Goal: Use online tool/utility: Utilize a website feature to perform a specific function

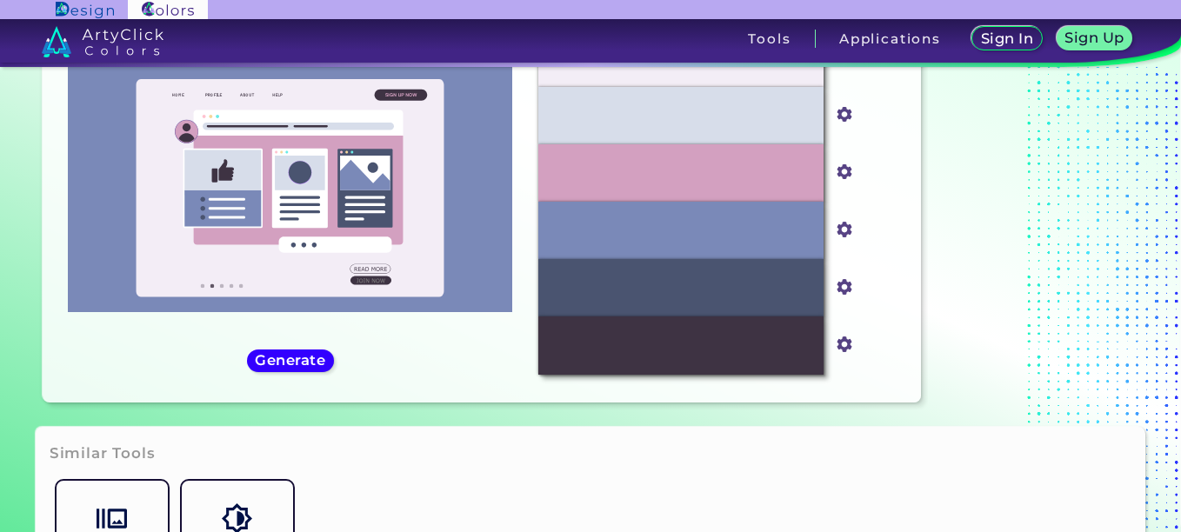
scroll to position [48, 0]
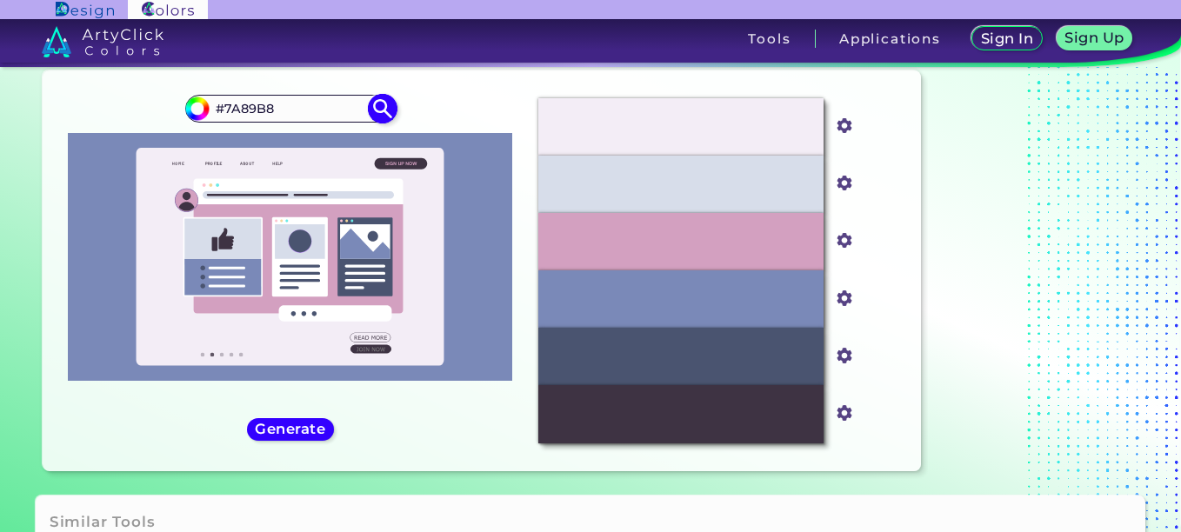
click at [277, 103] on input "#7A89B8" at bounding box center [291, 108] width 162 height 23
paste input "a89b"
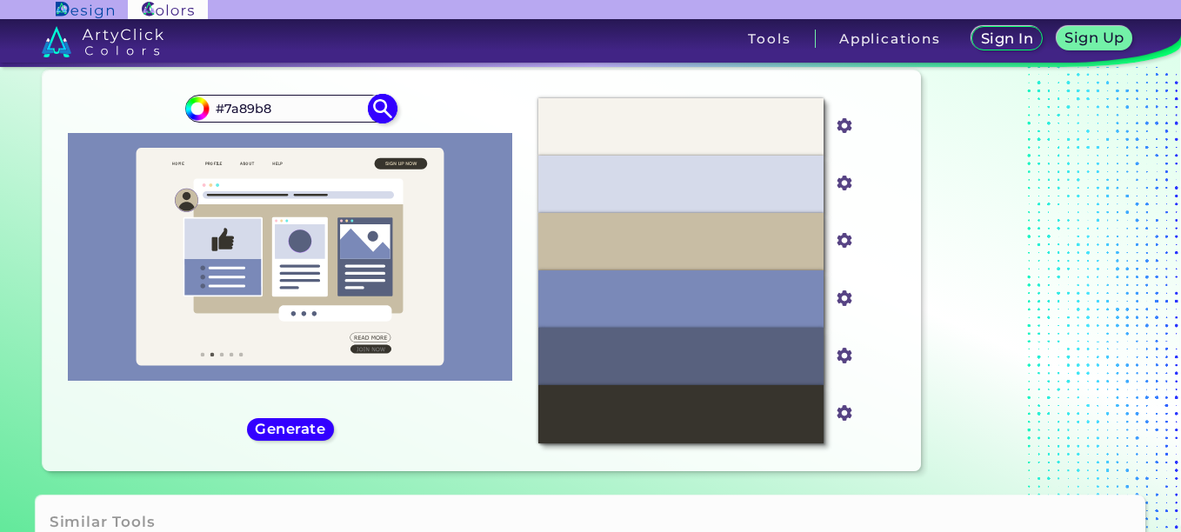
click at [265, 106] on input "#7a89b8" at bounding box center [291, 108] width 162 height 23
paste input "408f4"
type input "#7408f4"
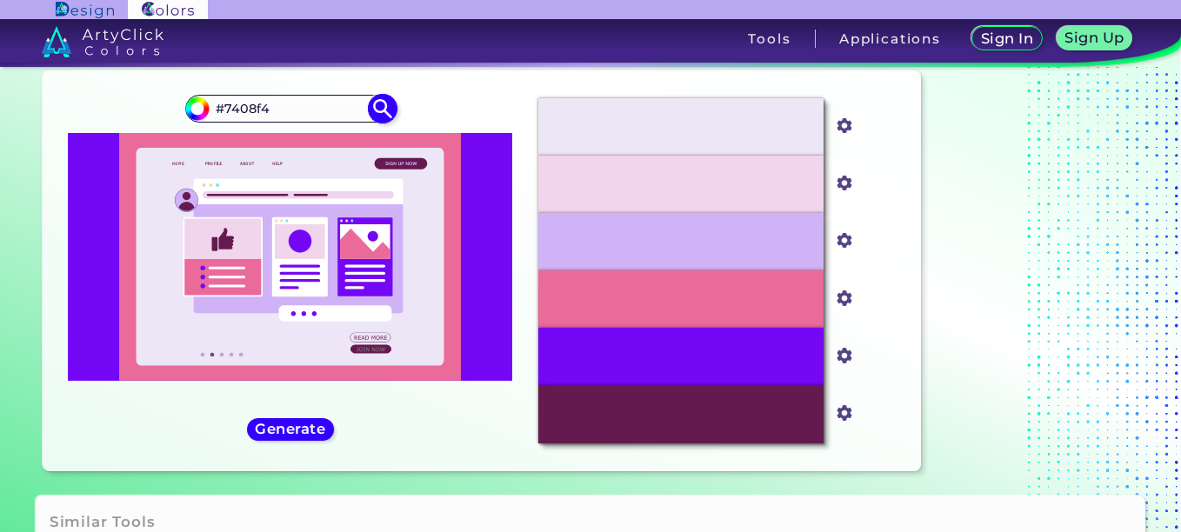
click at [330, 95] on div "#7408f4 #7408f4" at bounding box center [290, 109] width 210 height 28
click at [294, 103] on input "#7408f4" at bounding box center [291, 108] width 162 height 23
paste input "4984b8"
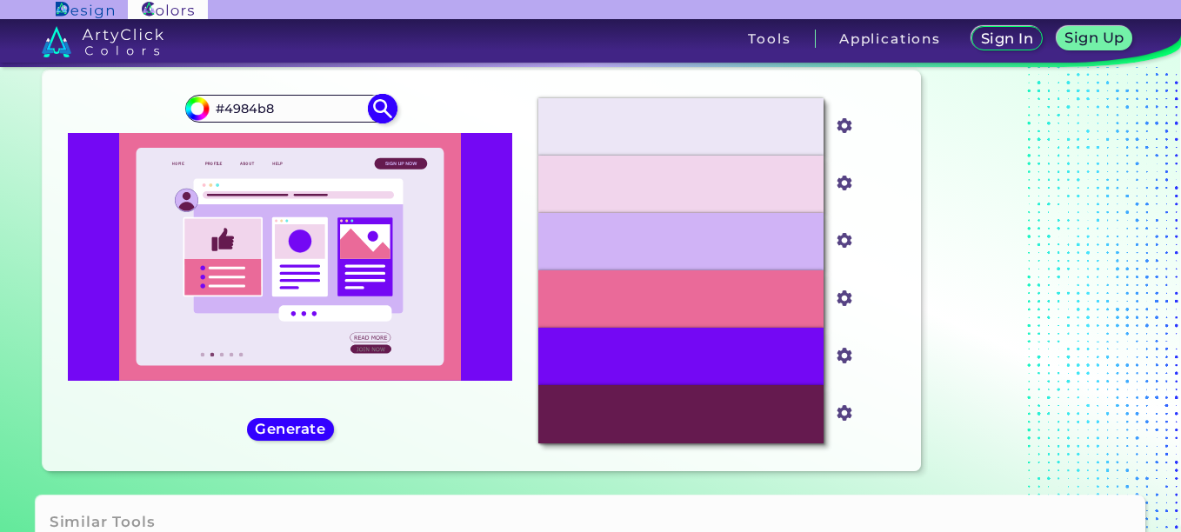
type input "#4984b8"
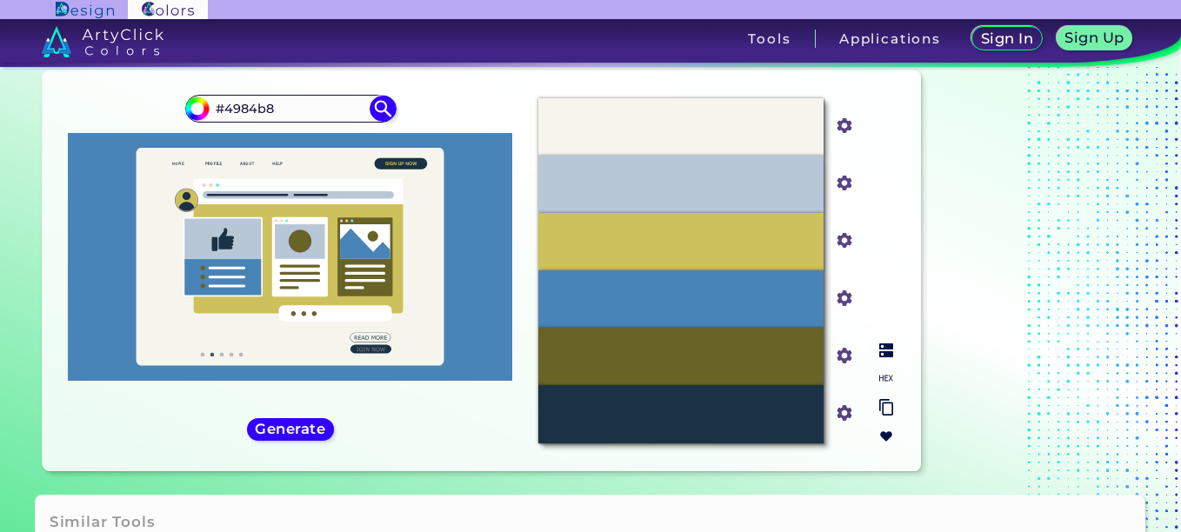
click at [781, 394] on div "#1B3145" at bounding box center [680, 413] width 285 height 57
click at [883, 376] on img at bounding box center [886, 378] width 14 height 14
click at [683, 414] on p "#1B3145" at bounding box center [682, 413] width 50 height 19
copy p "1B3145"
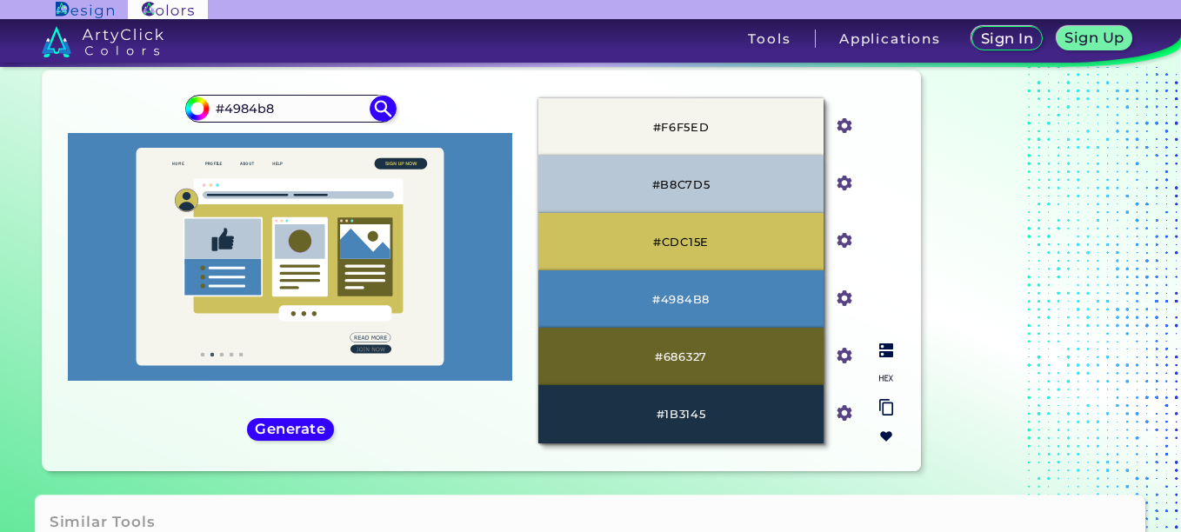
click at [674, 297] on p "#4984B8" at bounding box center [680, 299] width 57 height 19
copy p "4984B8"
click at [667, 187] on p "#B8C7D5" at bounding box center [681, 184] width 58 height 19
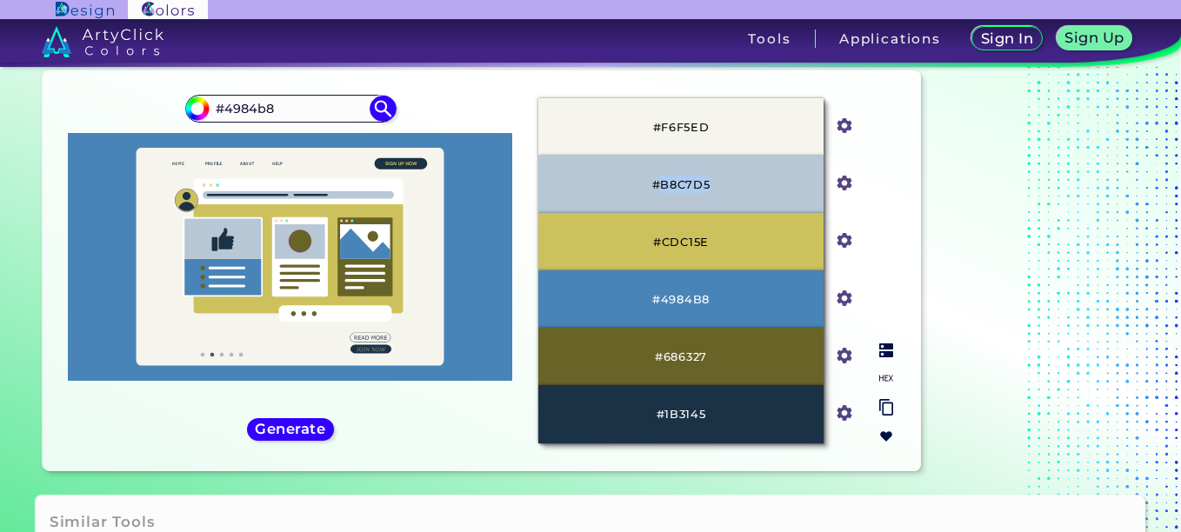
copy p "B8C7D5"
click at [685, 129] on p "#F6F5ED" at bounding box center [681, 126] width 57 height 19
copy p "F6F5ED"
